Goal: Task Accomplishment & Management: Use online tool/utility

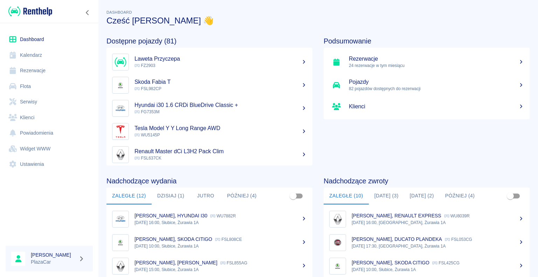
click at [384, 195] on button "[DATE] (3)" at bounding box center [386, 195] width 35 height 17
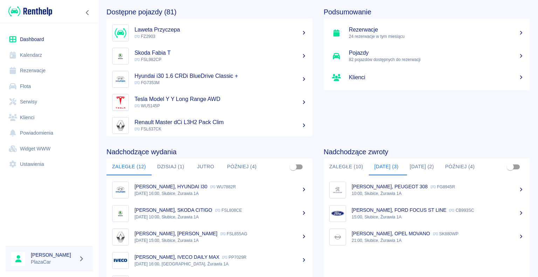
scroll to position [18, 0]
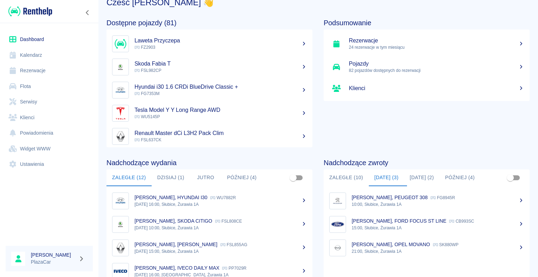
click at [38, 73] on link "Rezerwacje" at bounding box center [49, 71] width 87 height 16
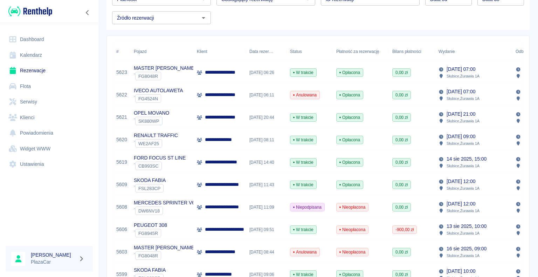
scroll to position [70, 0]
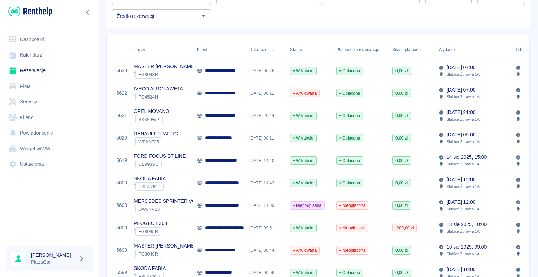
click at [229, 69] on p "**********" at bounding box center [226, 70] width 42 height 7
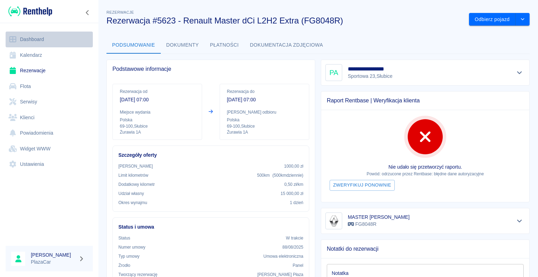
click at [26, 40] on link "Dashboard" at bounding box center [49, 40] width 87 height 16
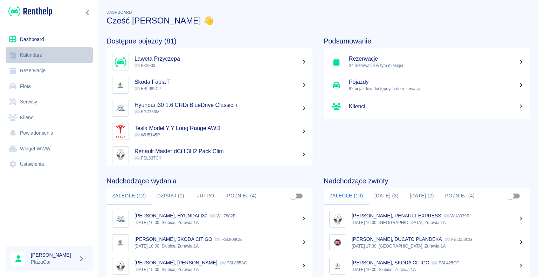
click at [87, 50] on link "Kalendarz" at bounding box center [49, 55] width 87 height 16
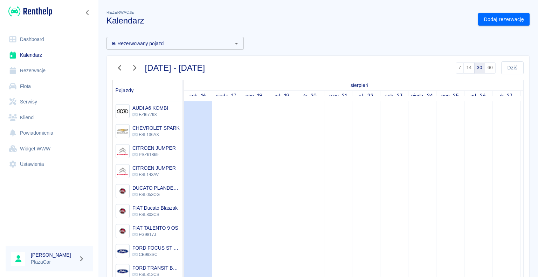
click at [43, 73] on link "Rezerwacje" at bounding box center [49, 71] width 87 height 16
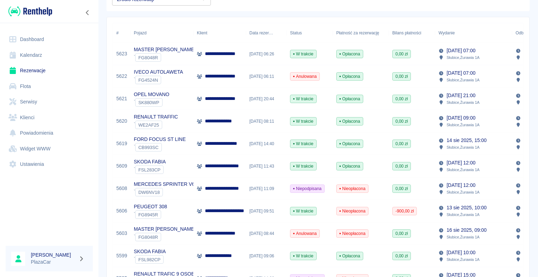
scroll to position [70, 0]
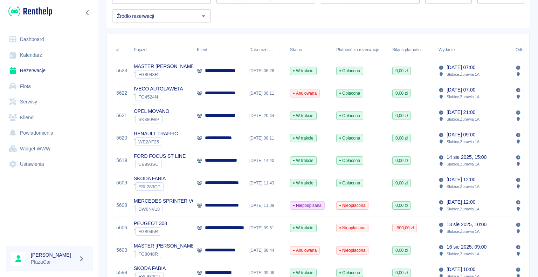
click at [227, 202] on p "**********" at bounding box center [226, 204] width 43 height 7
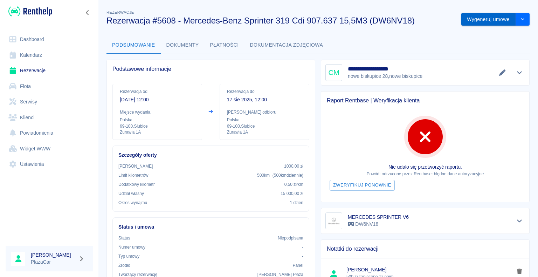
click at [475, 18] on button "Wygeneruj umowę" at bounding box center [488, 19] width 54 height 13
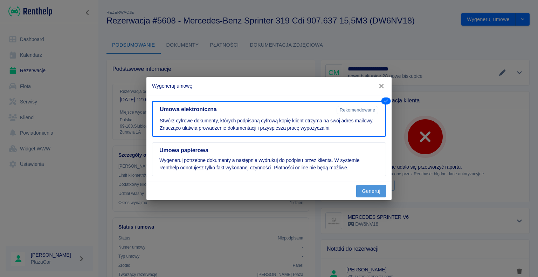
click at [370, 189] on button "Generuj" at bounding box center [371, 191] width 30 height 13
